Goal: Navigation & Orientation: Find specific page/section

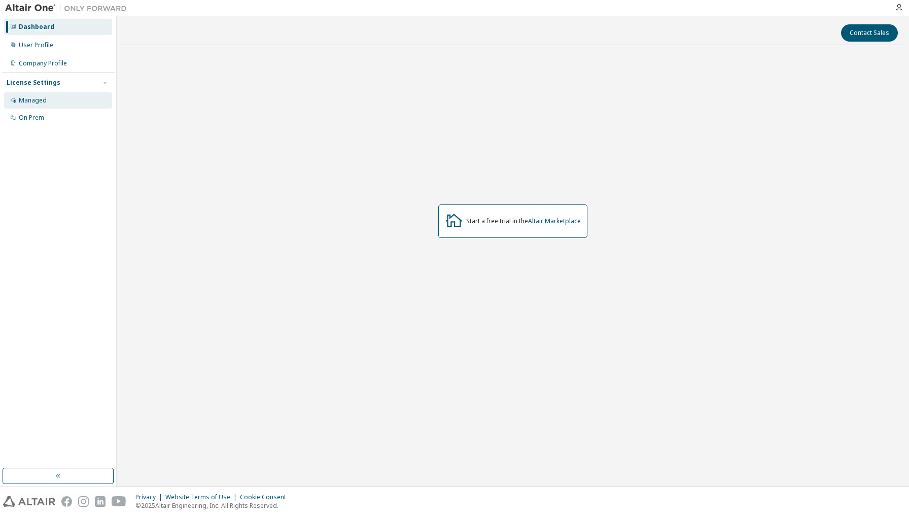
click at [26, 106] on div "Managed" at bounding box center [58, 100] width 108 height 16
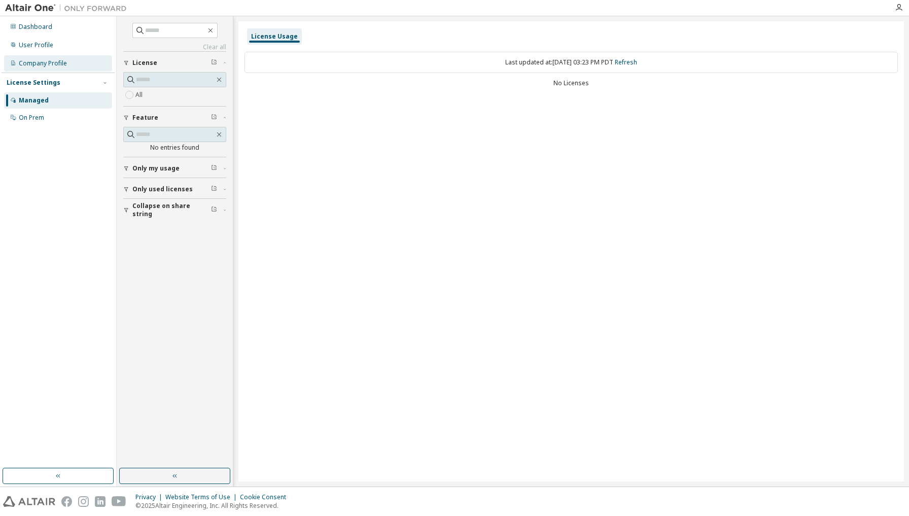
click at [64, 66] on div "Company Profile" at bounding box center [43, 63] width 48 height 8
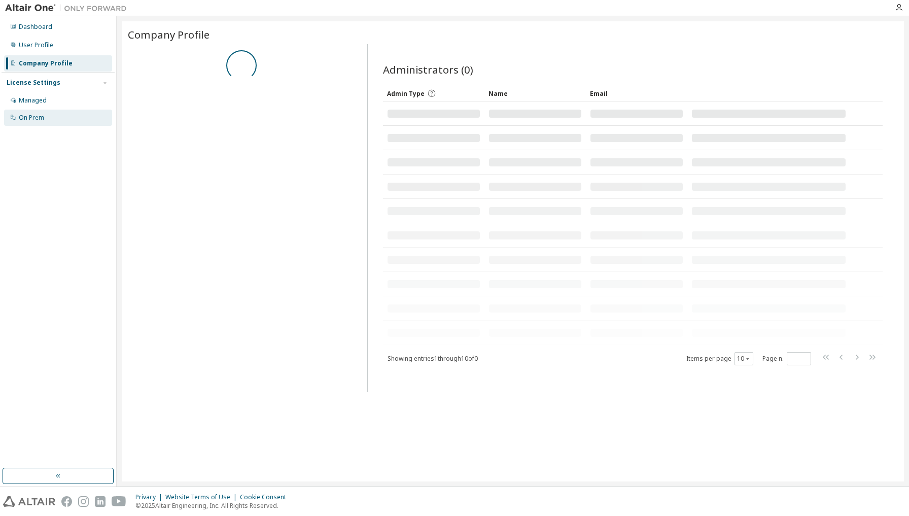
click at [61, 119] on div "On Prem" at bounding box center [58, 118] width 108 height 16
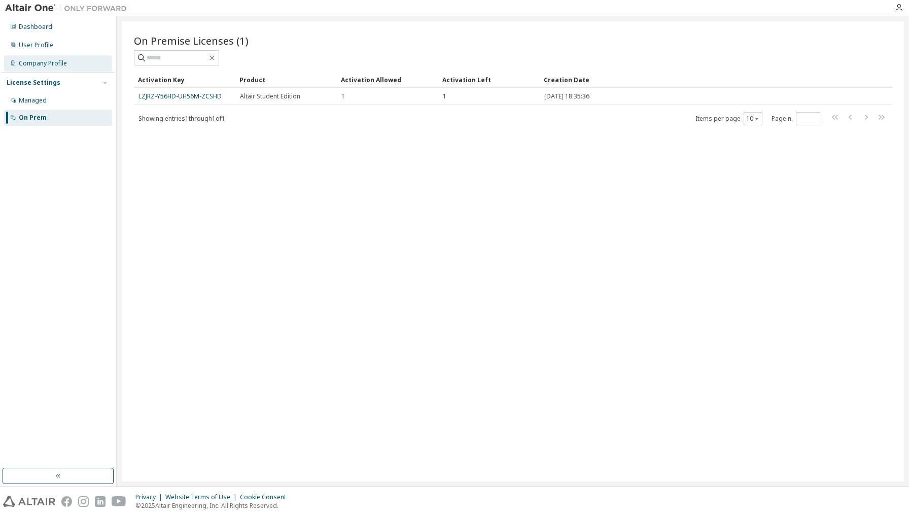
click at [84, 61] on div "Company Profile" at bounding box center [58, 63] width 108 height 16
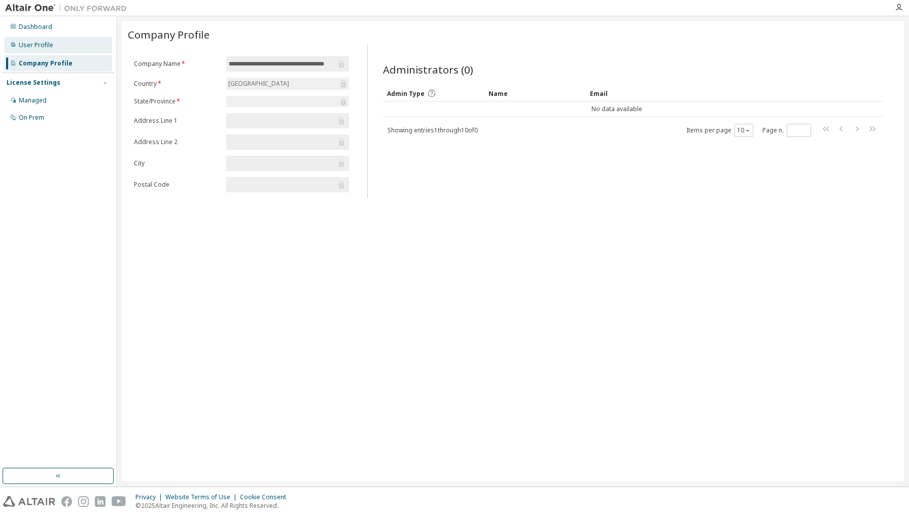
click at [78, 42] on div "User Profile" at bounding box center [58, 45] width 108 height 16
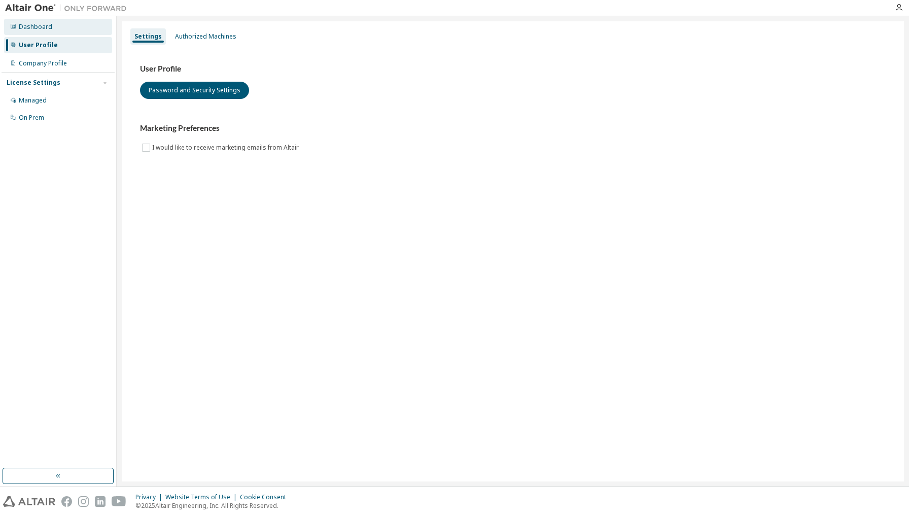
click at [77, 23] on div "Dashboard" at bounding box center [58, 27] width 108 height 16
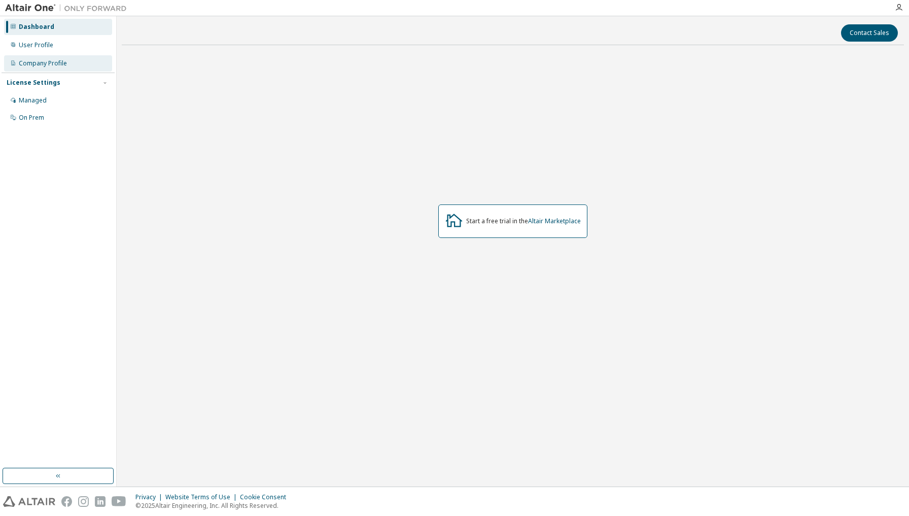
click at [93, 61] on div "Company Profile" at bounding box center [58, 63] width 108 height 16
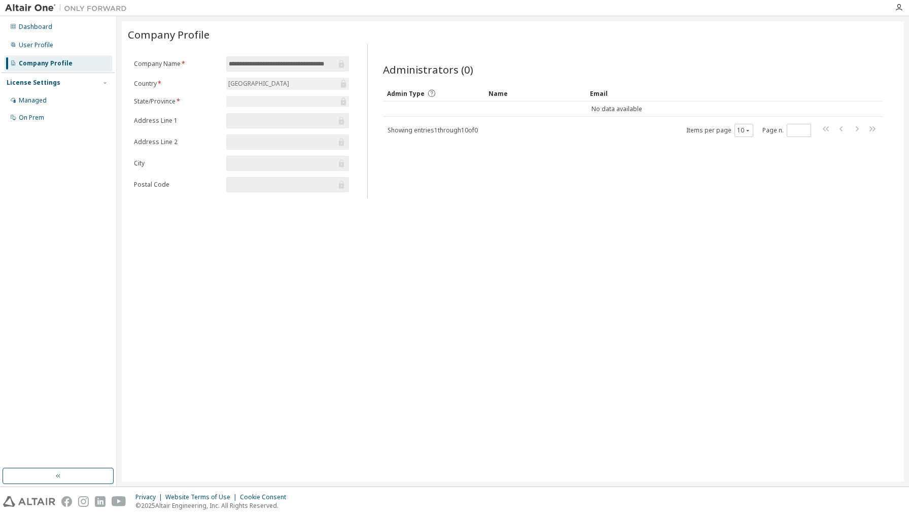
click at [559, 100] on div "Name" at bounding box center [535, 93] width 93 height 16
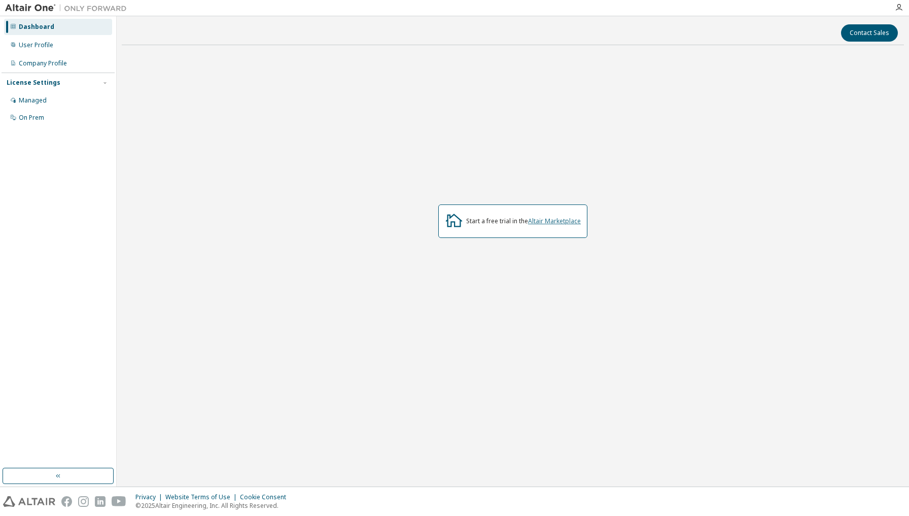
click at [561, 220] on link "Altair Marketplace" at bounding box center [554, 221] width 53 height 9
click at [71, 117] on div "On Prem" at bounding box center [58, 118] width 108 height 16
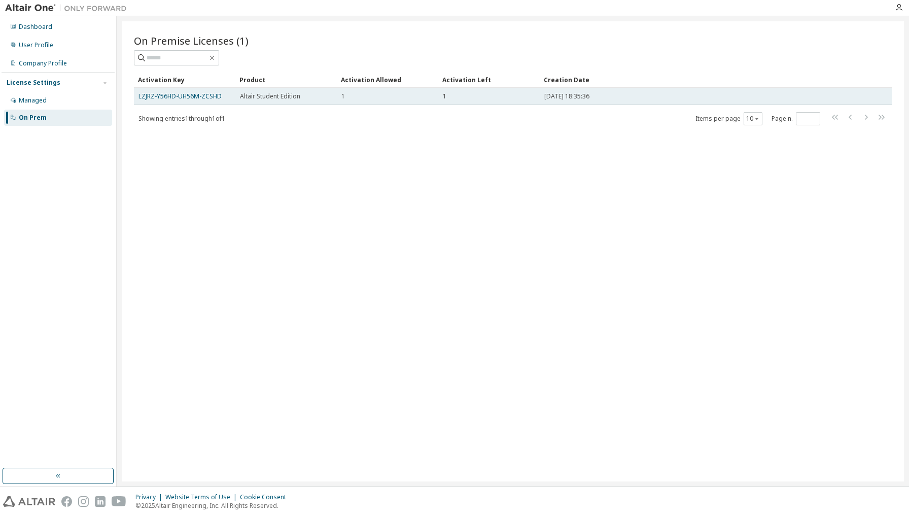
click at [240, 95] on td "Altair Student Edition" at bounding box center [286, 96] width 102 height 17
click at [204, 97] on link "LZJRZ-Y56HD-UH56M-ZCSHD" at bounding box center [180, 96] width 83 height 9
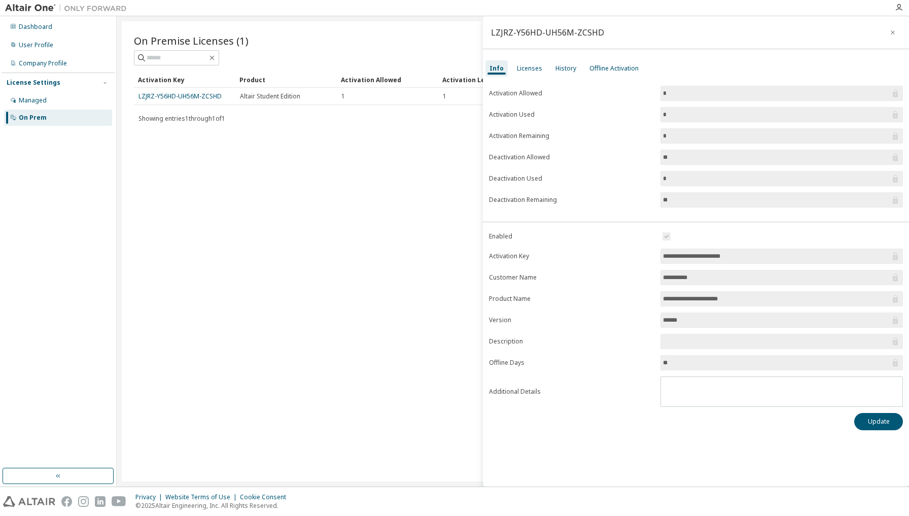
click at [528, 57] on div "**********" at bounding box center [696, 251] width 426 height 470
click at [528, 68] on div "Licenses" at bounding box center [529, 68] width 25 height 8
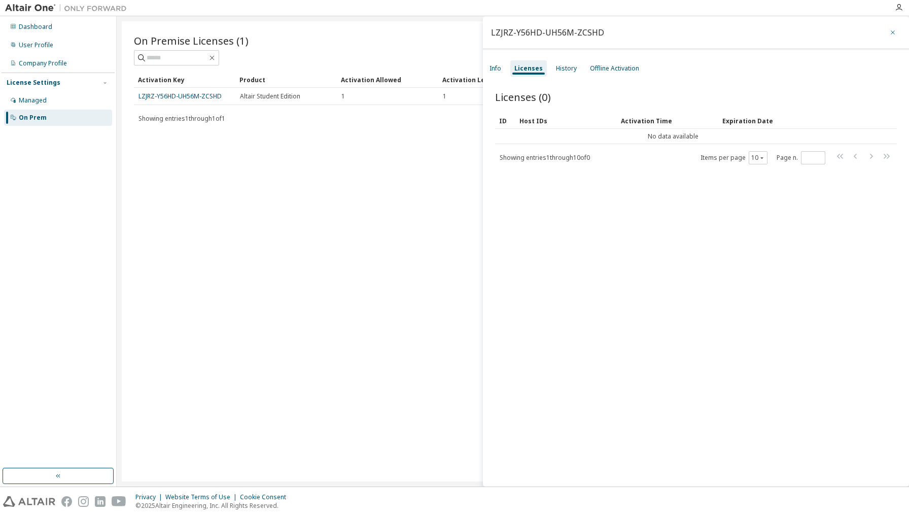
click at [891, 33] on icon "button" at bounding box center [893, 32] width 7 height 8
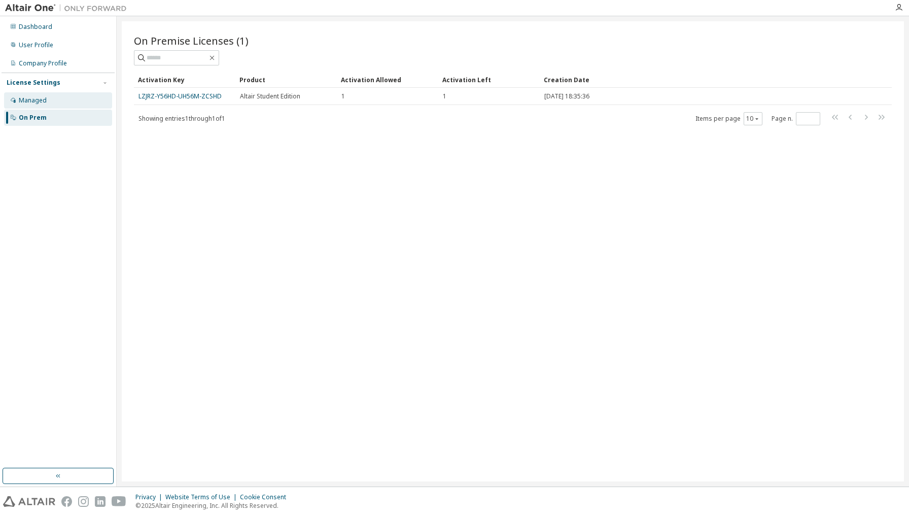
click at [91, 102] on div "Managed" at bounding box center [58, 100] width 108 height 16
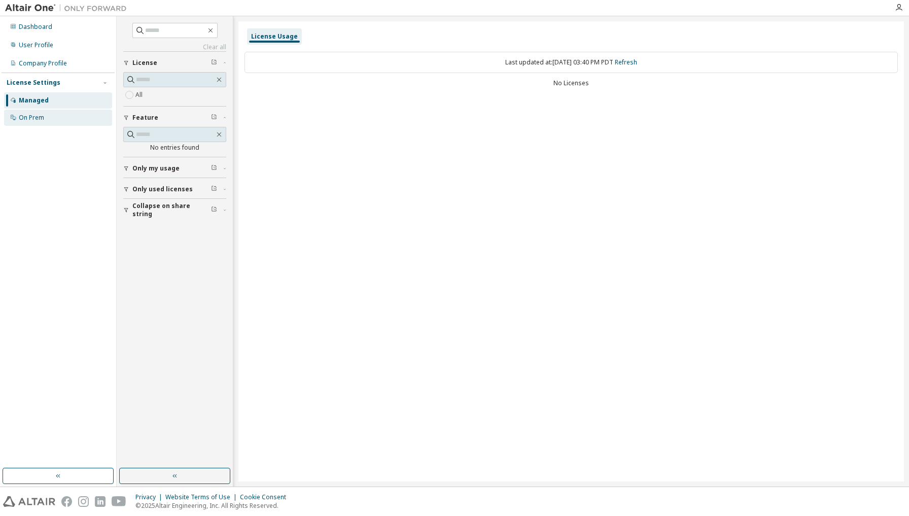
click at [26, 112] on div "On Prem" at bounding box center [58, 118] width 108 height 16
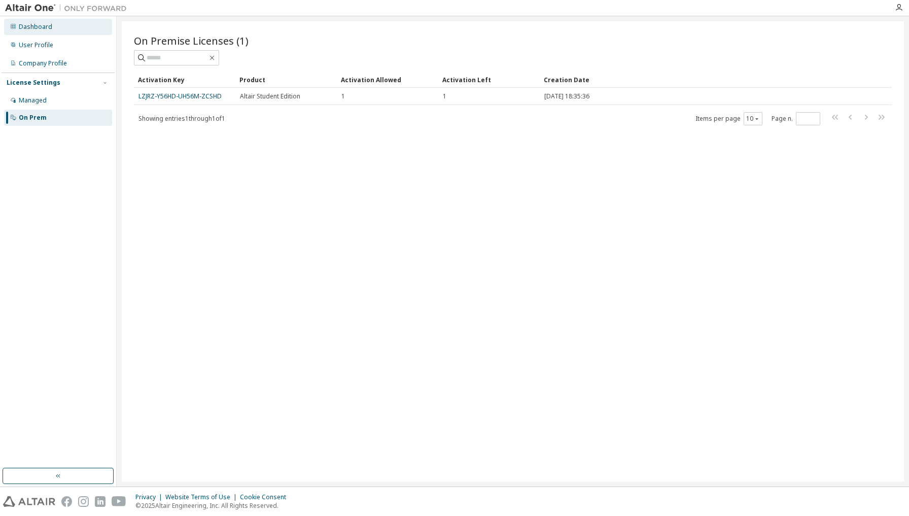
click at [86, 32] on div "Dashboard" at bounding box center [58, 27] width 108 height 16
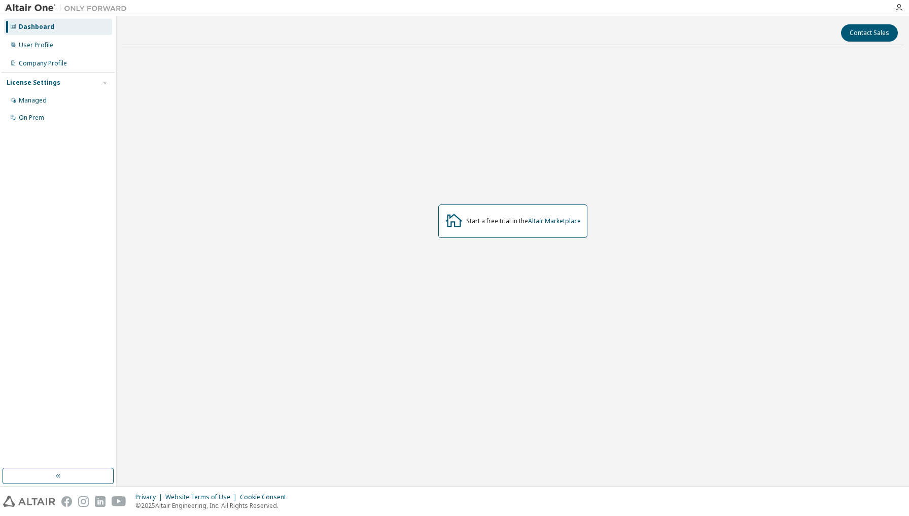
click at [574, 215] on div "Start a free trial in the Altair Marketplace" at bounding box center [512, 221] width 149 height 33
click at [568, 220] on link "Altair Marketplace" at bounding box center [554, 221] width 53 height 9
click at [75, 117] on div "On Prem" at bounding box center [58, 118] width 108 height 16
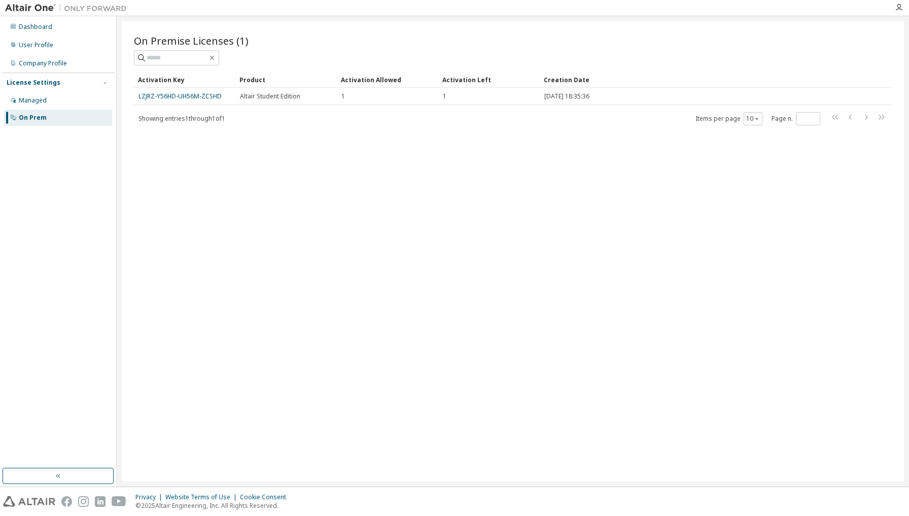
click at [85, 113] on div "On Prem" at bounding box center [58, 118] width 108 height 16
click at [83, 105] on div "Managed" at bounding box center [58, 100] width 108 height 16
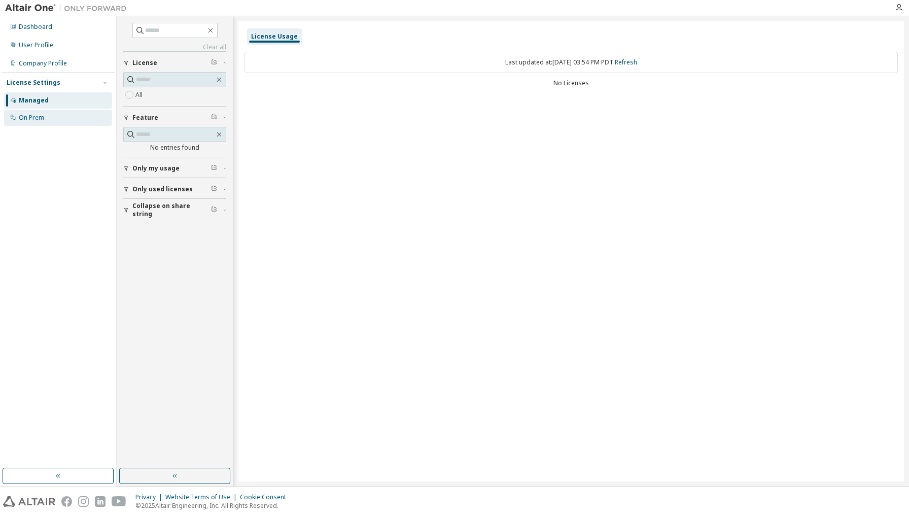
click at [79, 125] on div "On Prem" at bounding box center [58, 118] width 108 height 16
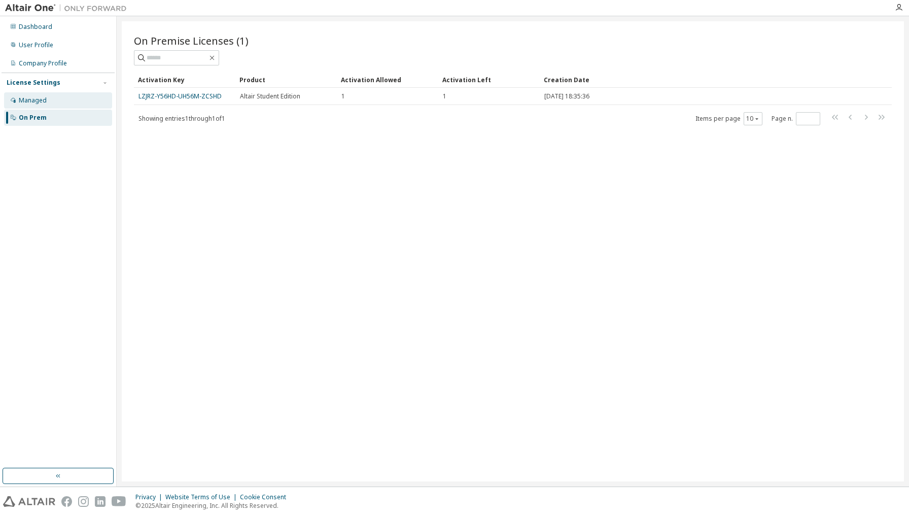
click at [75, 95] on div "Managed" at bounding box center [58, 100] width 108 height 16
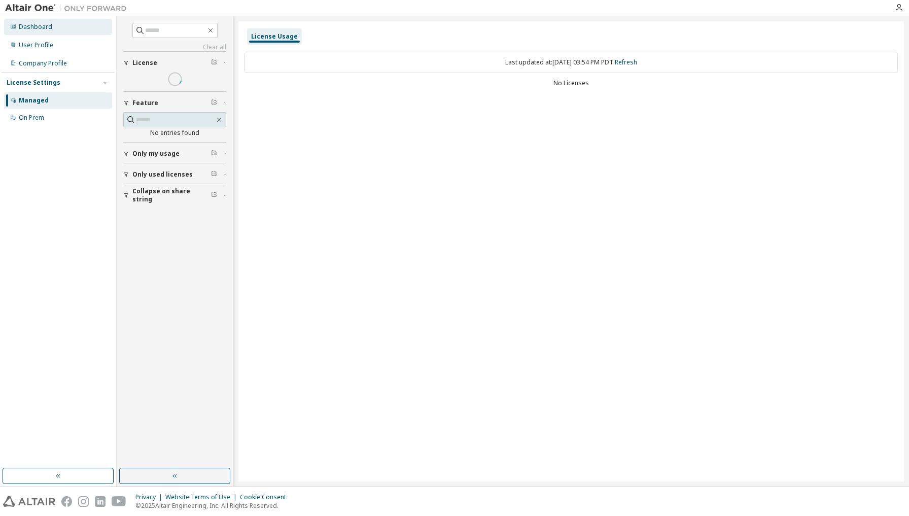
click at [79, 25] on div "Dashboard" at bounding box center [58, 27] width 108 height 16
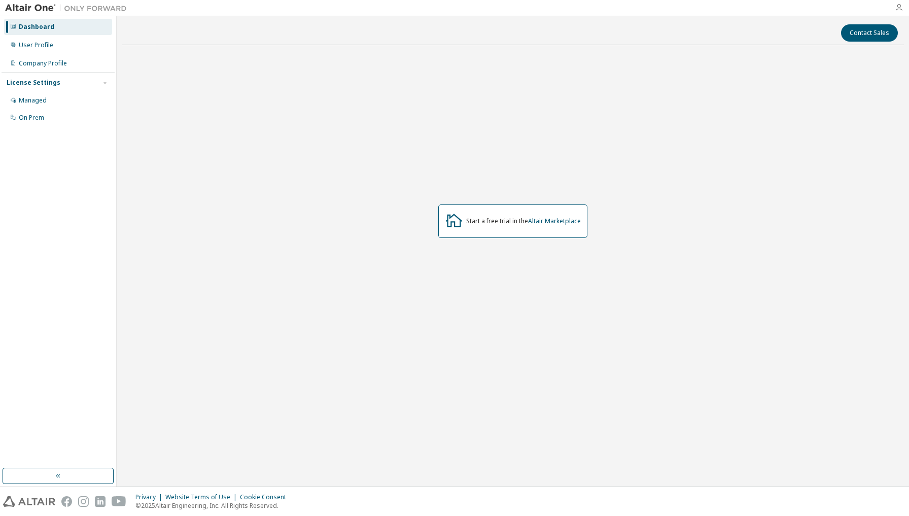
click at [902, 10] on icon "button" at bounding box center [899, 8] width 8 height 8
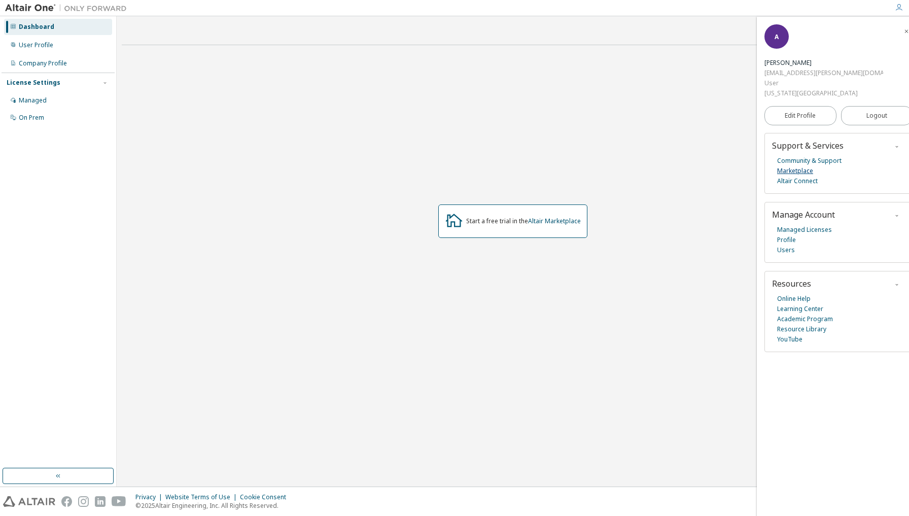
click at [803, 168] on link "Marketplace" at bounding box center [795, 171] width 36 height 10
